Goal: Navigation & Orientation: Find specific page/section

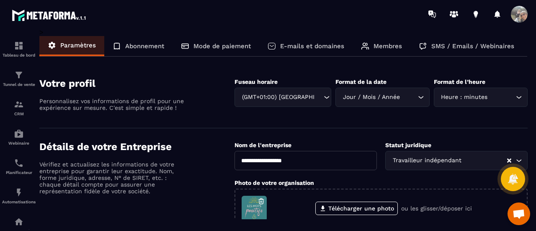
click at [522, 15] on span at bounding box center [518, 14] width 17 height 17
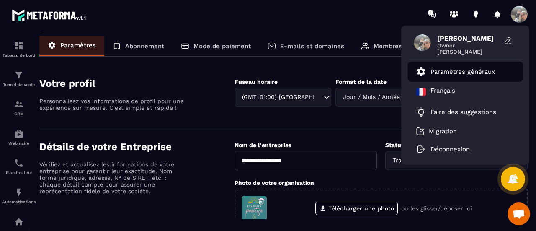
click at [449, 70] on p "Paramètres généraux" at bounding box center [462, 72] width 64 height 8
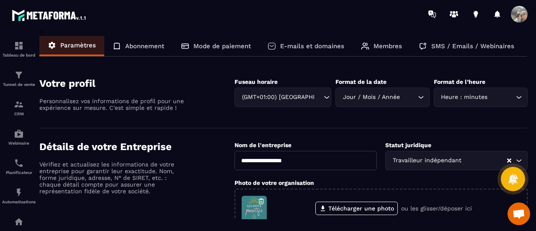
scroll to position [94, 0]
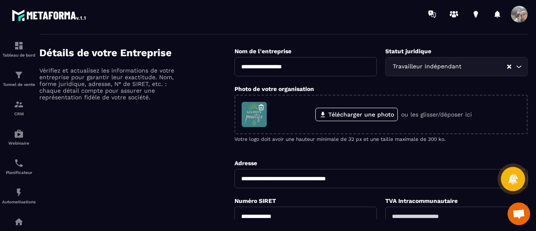
click at [200, 181] on div "Détails de votre Entreprise Vérifiez et actualisez les informations de votre en…" at bounding box center [136, 192] width 195 height 291
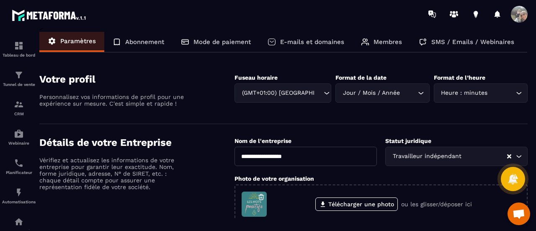
scroll to position [0, 0]
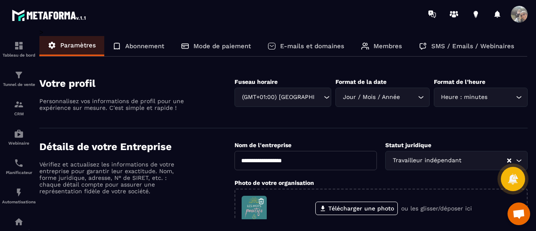
click at [206, 45] on p "Mode de paiement" at bounding box center [221, 46] width 57 height 8
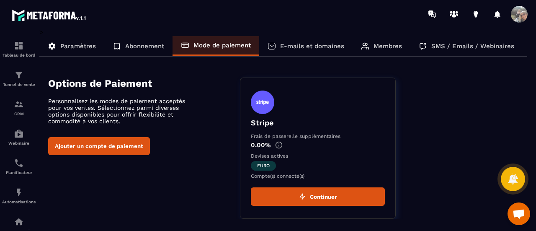
click at [72, 45] on p "Paramètres" at bounding box center [78, 46] width 36 height 8
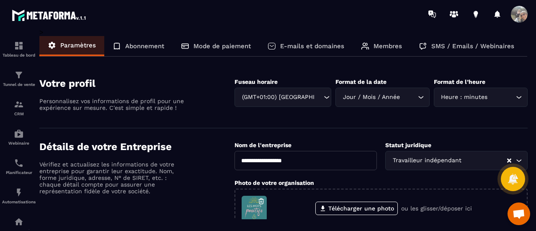
click at [139, 46] on p "Abonnement" at bounding box center [144, 46] width 39 height 8
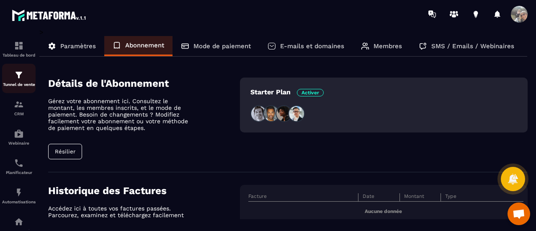
click at [19, 87] on p "Tunnel de vente" at bounding box center [18, 84] width 33 height 5
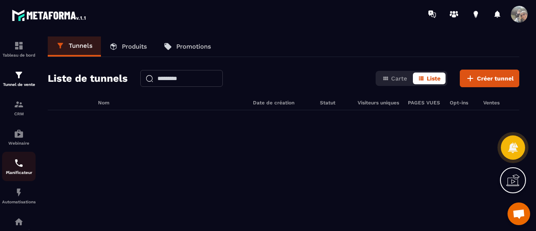
click at [21, 171] on div "Planificateur" at bounding box center [18, 166] width 33 height 17
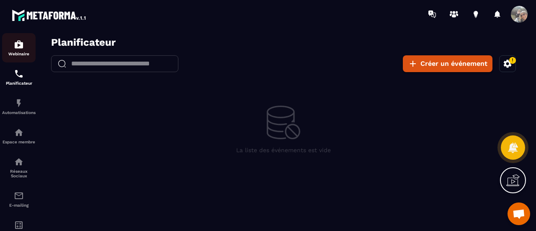
scroll to position [149, 0]
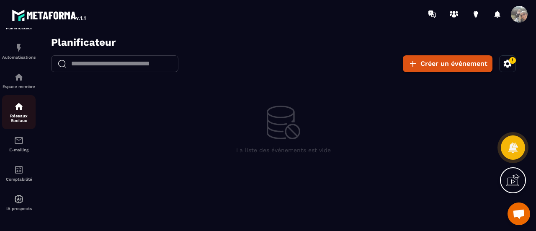
click at [24, 111] on div "Réseaux Sociaux" at bounding box center [18, 111] width 33 height 21
